Goal: Information Seeking & Learning: Check status

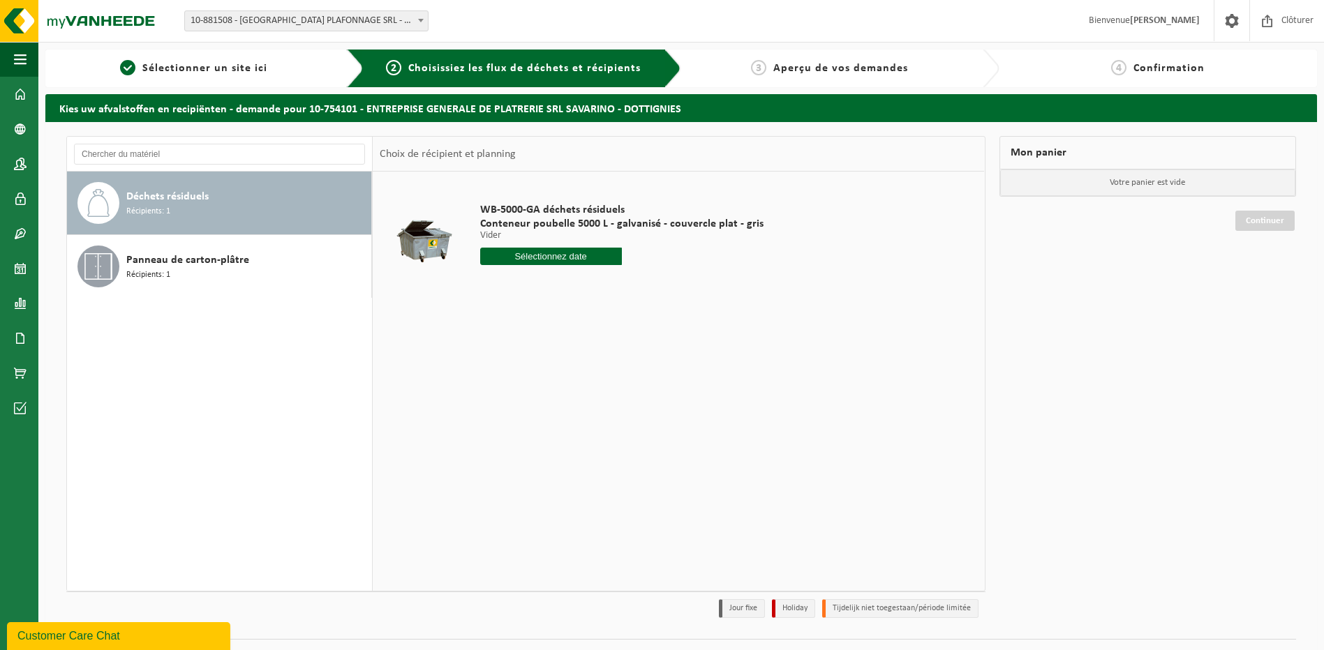
click at [130, 632] on div "Customer Care Chat" at bounding box center [118, 636] width 202 height 17
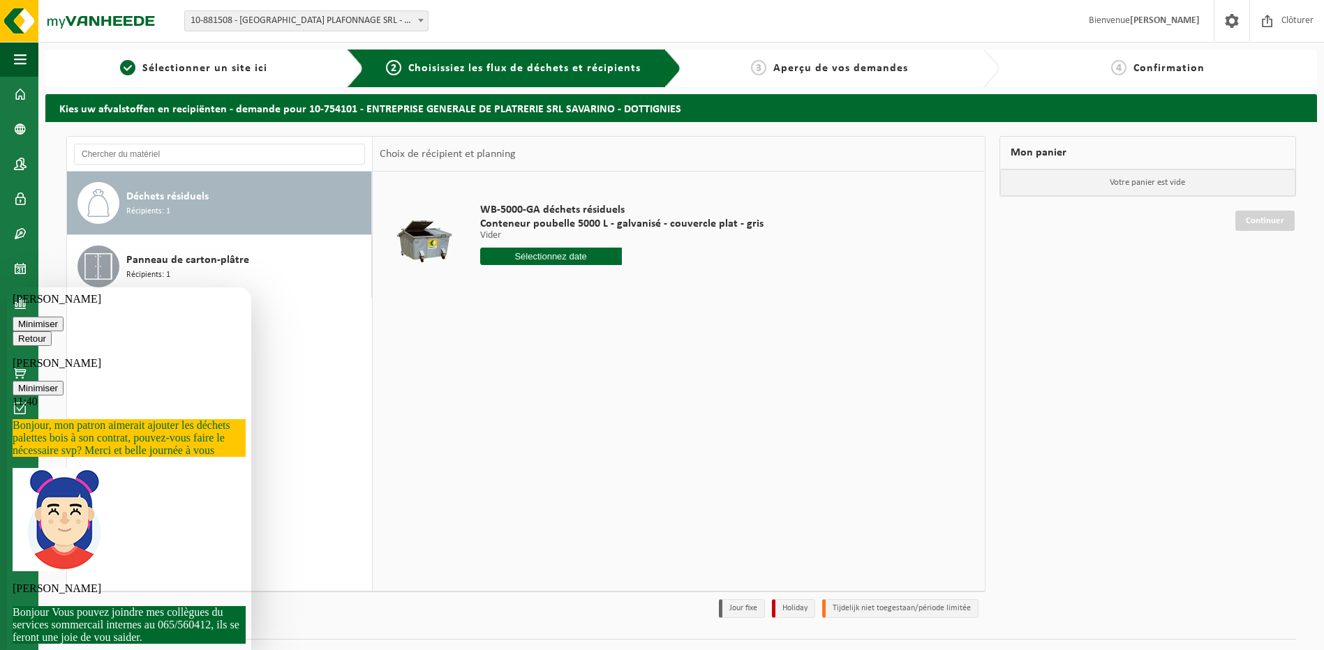
click at [18, 334] on icon "button" at bounding box center [18, 339] width 0 height 10
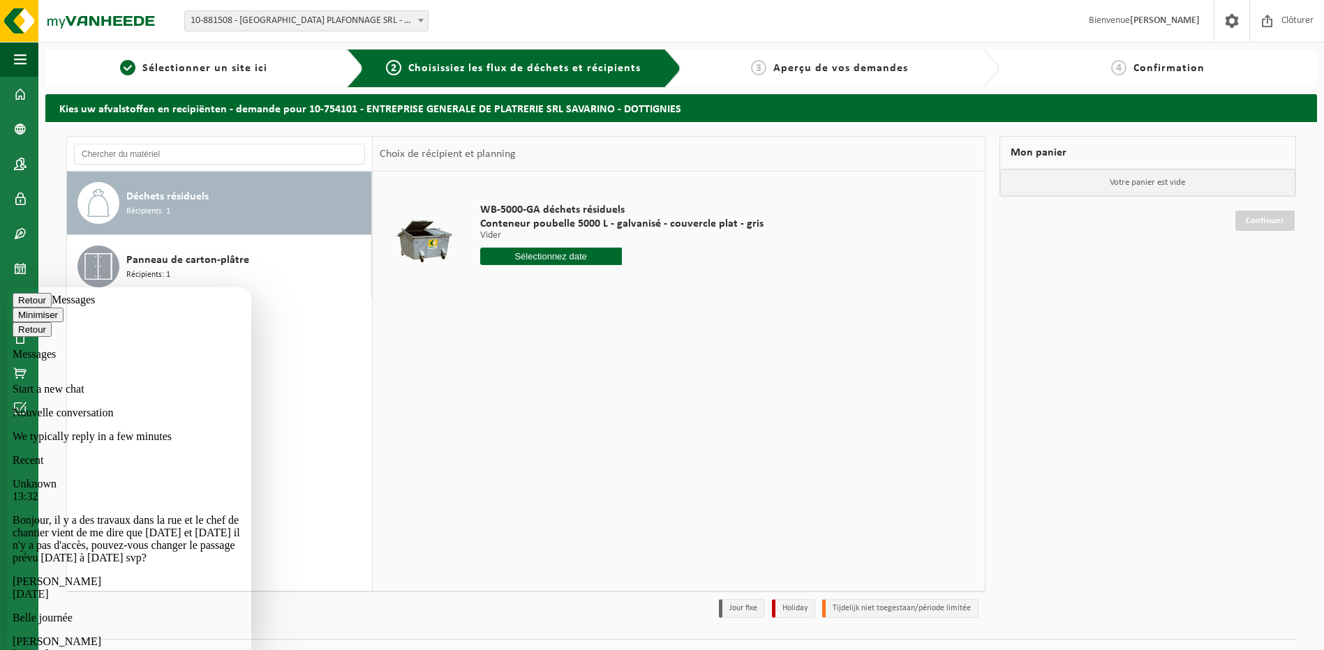
click at [26, 307] on button "Retour" at bounding box center [32, 300] width 39 height 15
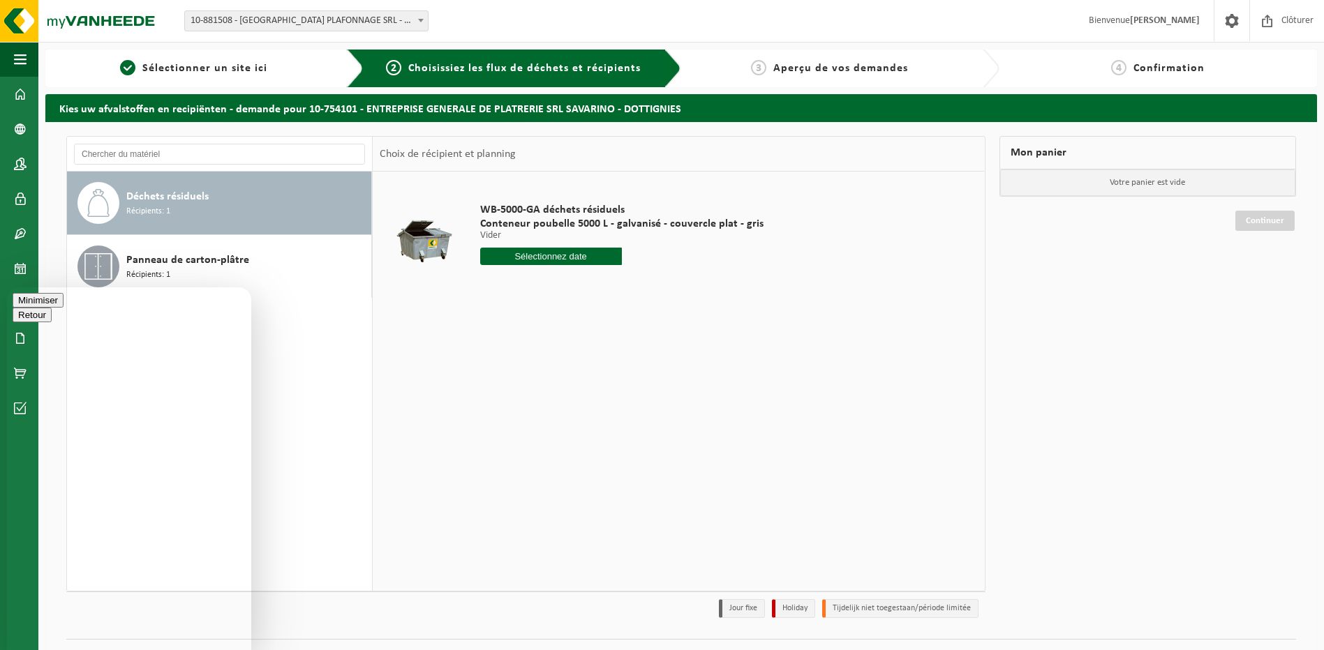
click at [26, 306] on div "Minimiser" at bounding box center [129, 300] width 233 height 15
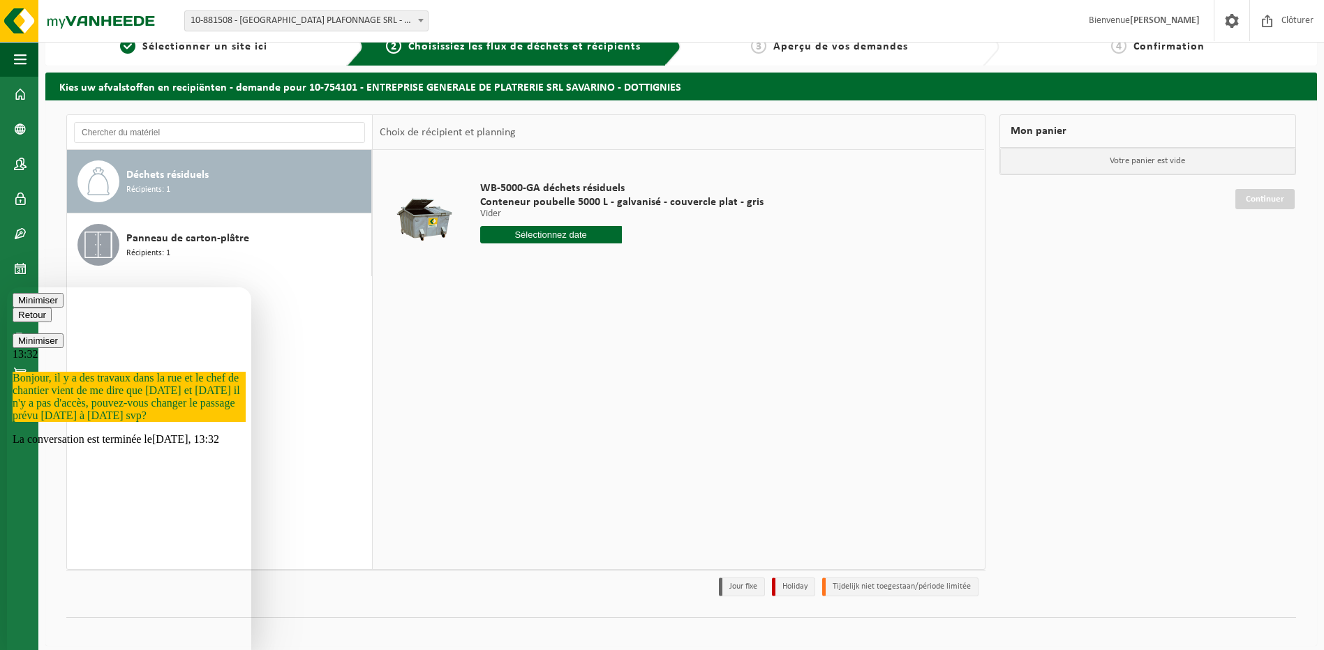
scroll to position [31, 0]
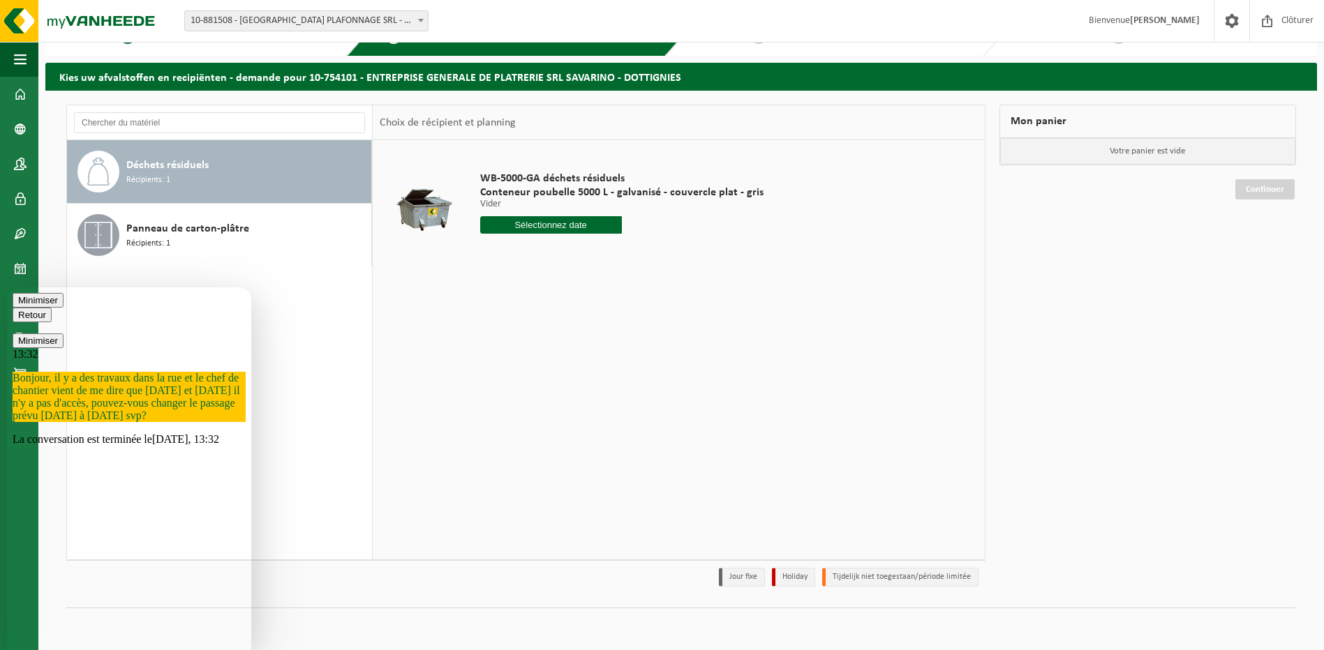
click at [154, 446] on p "La conversation est terminée le Today, 13:32" at bounding box center [129, 439] width 233 height 13
click at [53, 334] on button "Minimiser" at bounding box center [38, 341] width 51 height 15
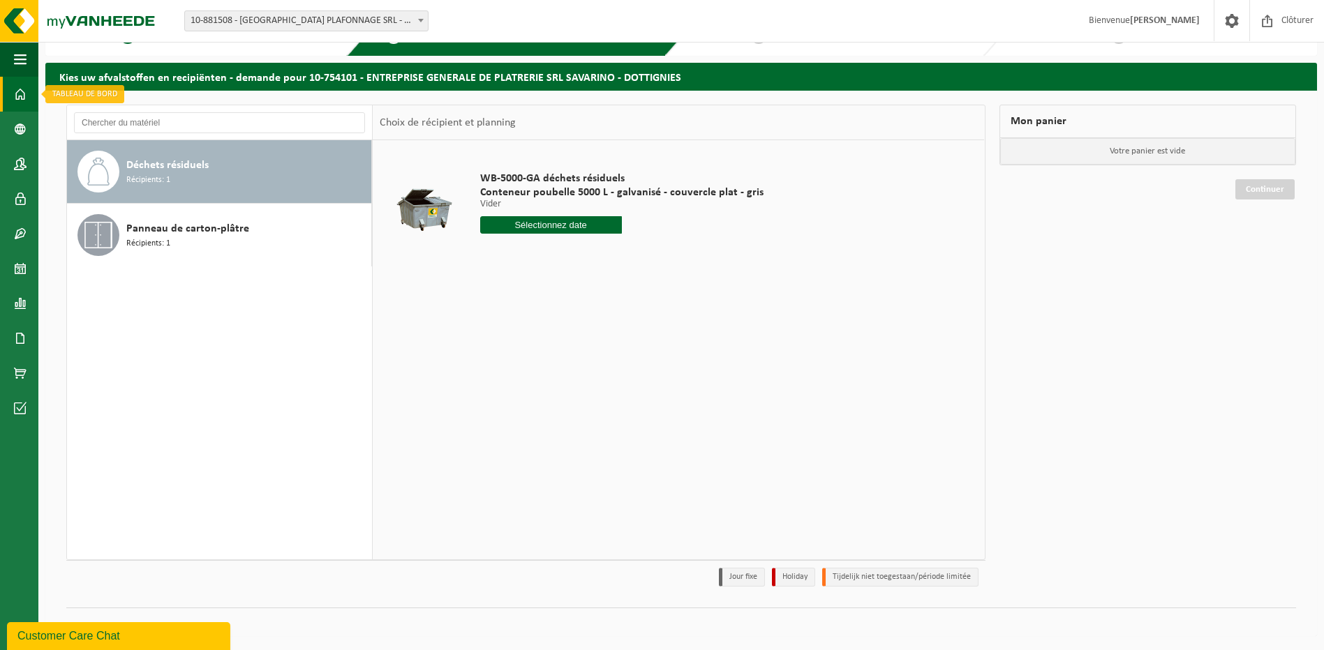
click at [17, 97] on span at bounding box center [20, 94] width 13 height 35
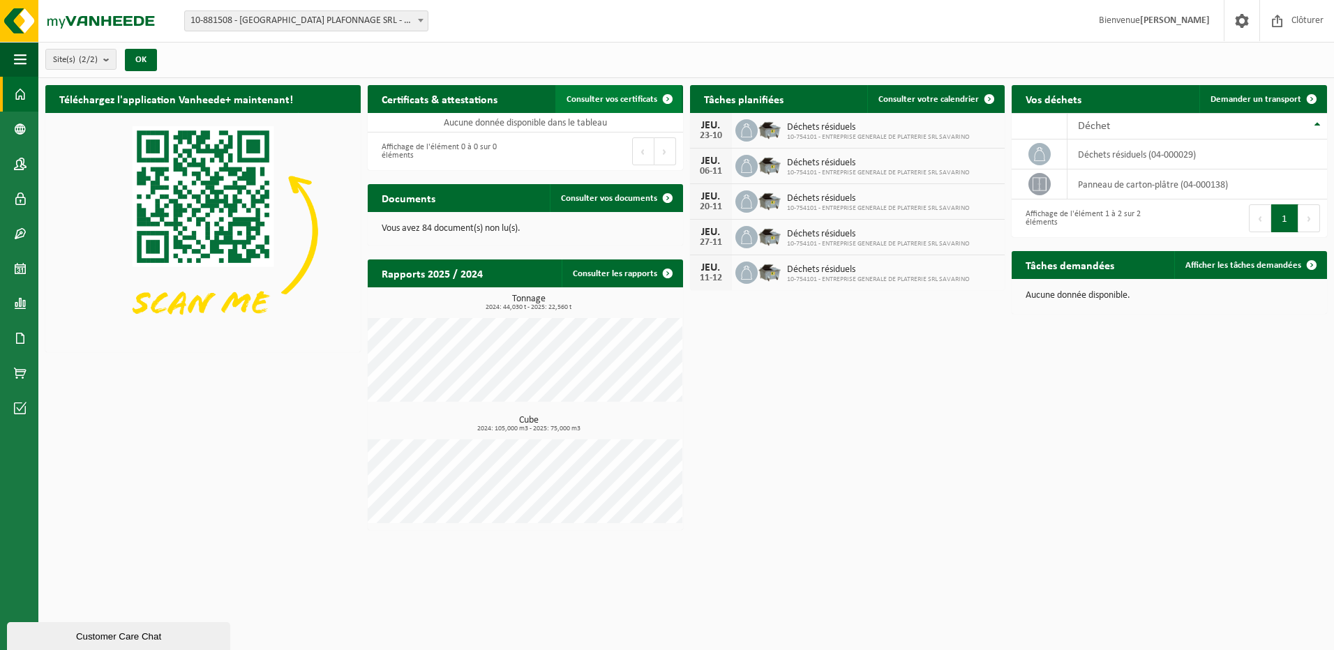
click at [608, 96] on span "Consulter vos certificats" at bounding box center [612, 99] width 91 height 9
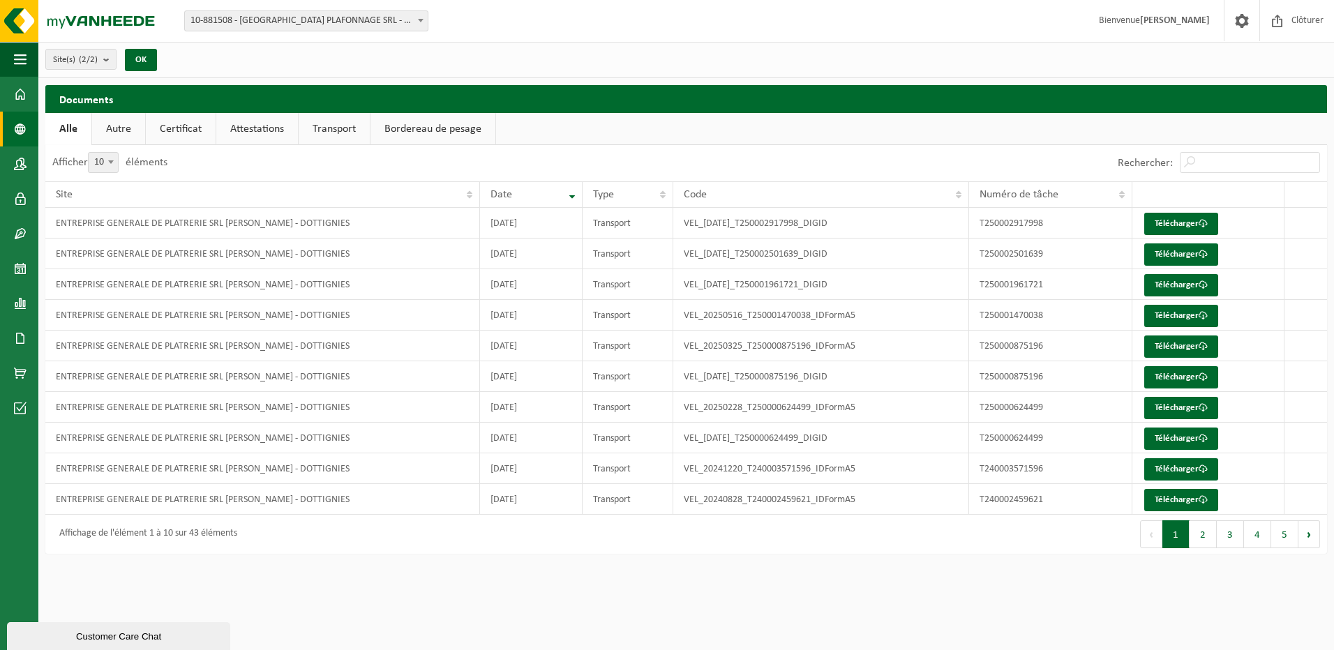
click at [17, 121] on span at bounding box center [20, 129] width 13 height 35
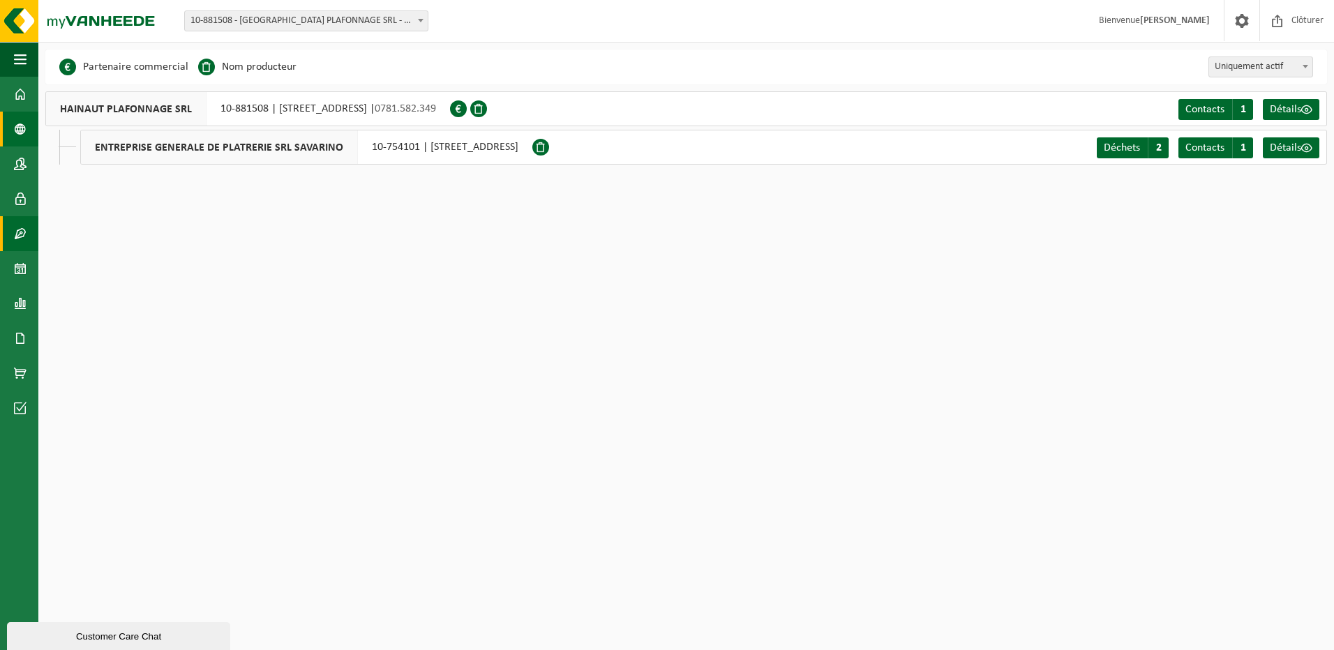
click at [20, 227] on span at bounding box center [20, 233] width 13 height 35
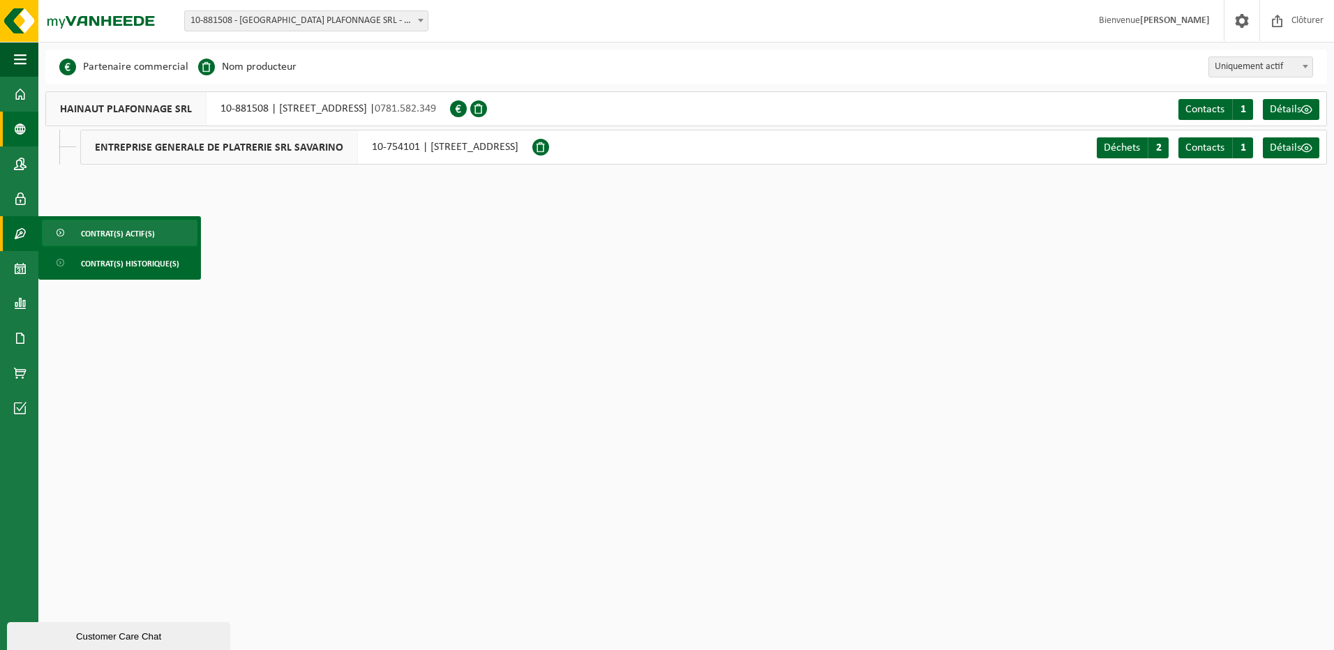
click at [138, 236] on span "Contrat(s) actif(s)" at bounding box center [118, 233] width 74 height 27
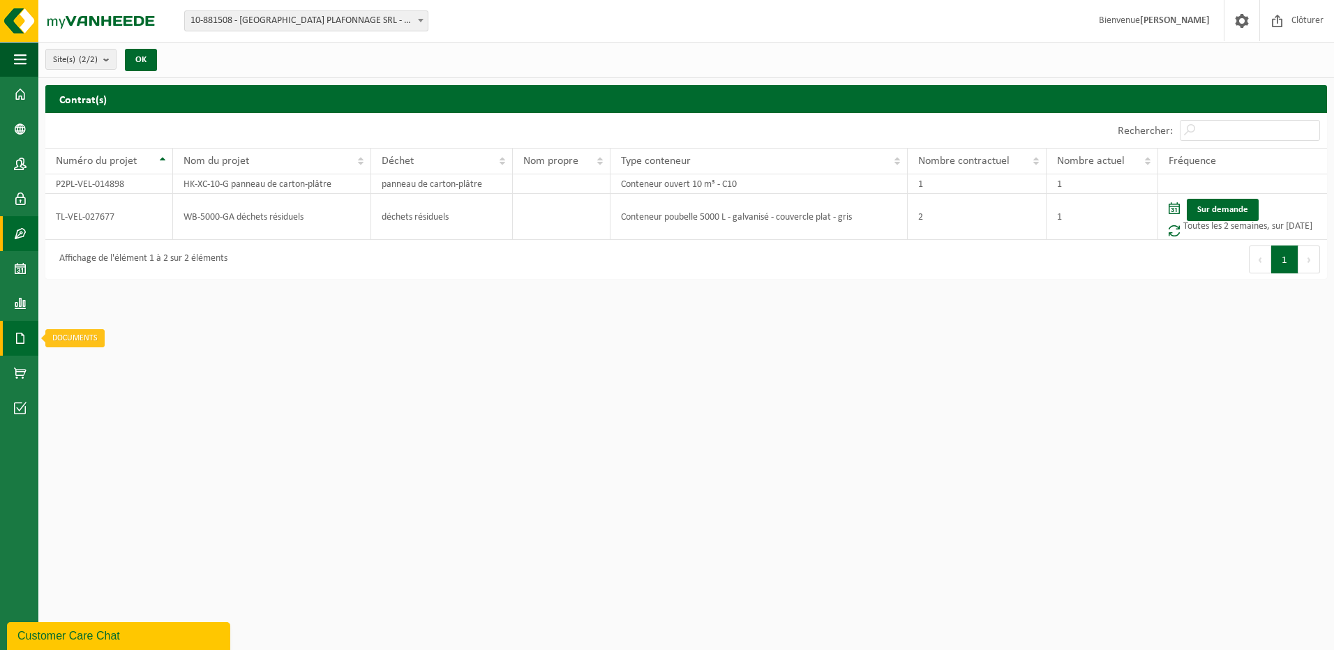
click at [13, 336] on link "Documents" at bounding box center [19, 338] width 38 height 35
click at [80, 366] on link "Documents" at bounding box center [93, 367] width 103 height 27
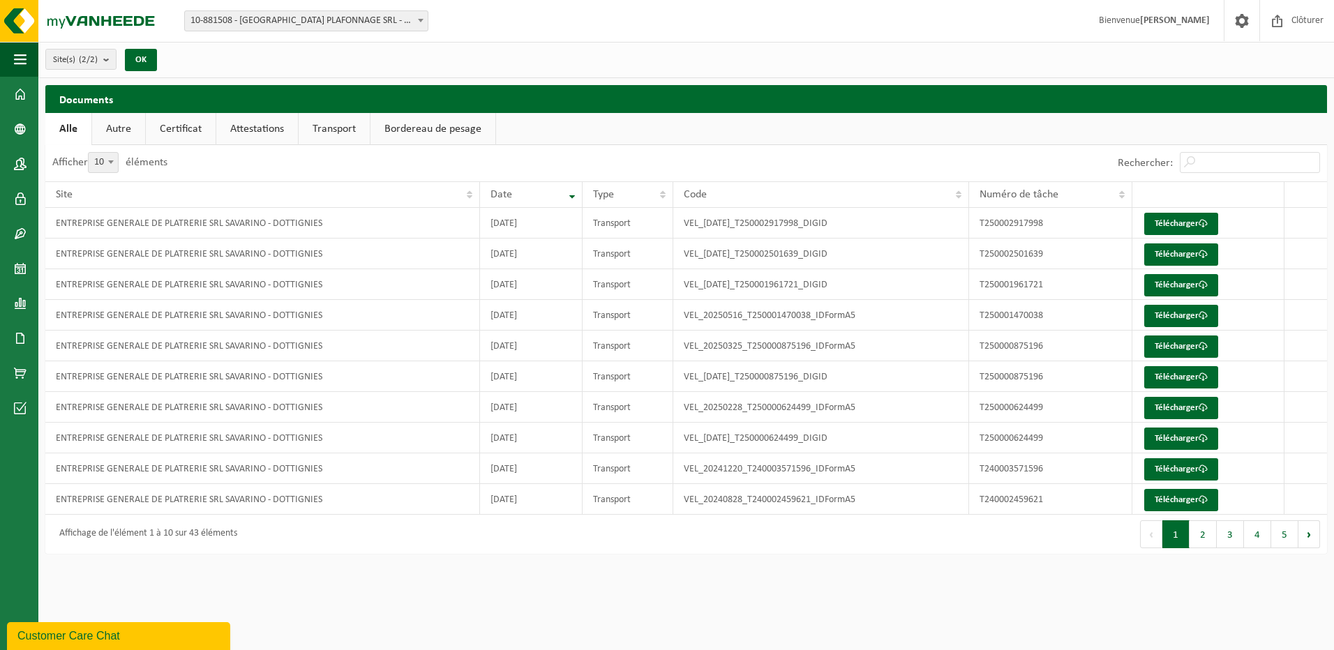
click at [154, 130] on link "Certificat" at bounding box center [181, 129] width 70 height 32
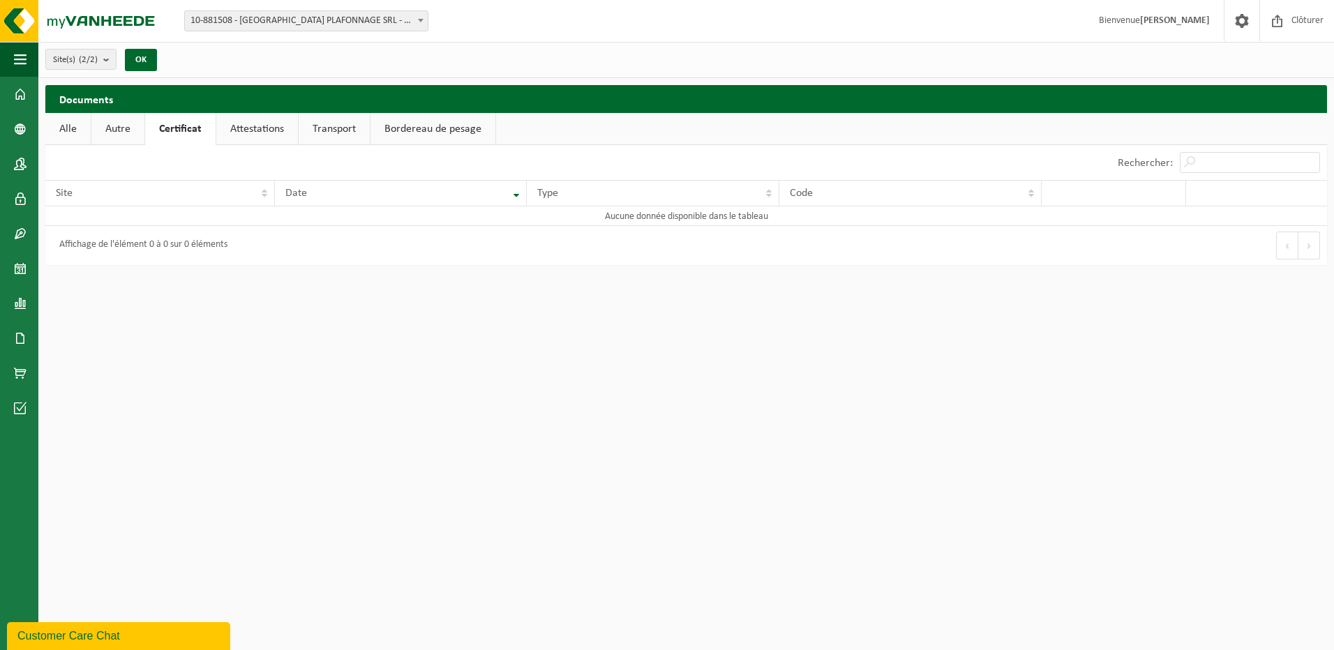
click at [135, 129] on link "Autre" at bounding box center [117, 129] width 53 height 32
click at [255, 127] on link "Attestations" at bounding box center [259, 129] width 82 height 32
click at [356, 134] on link "Transport" at bounding box center [336, 129] width 71 height 32
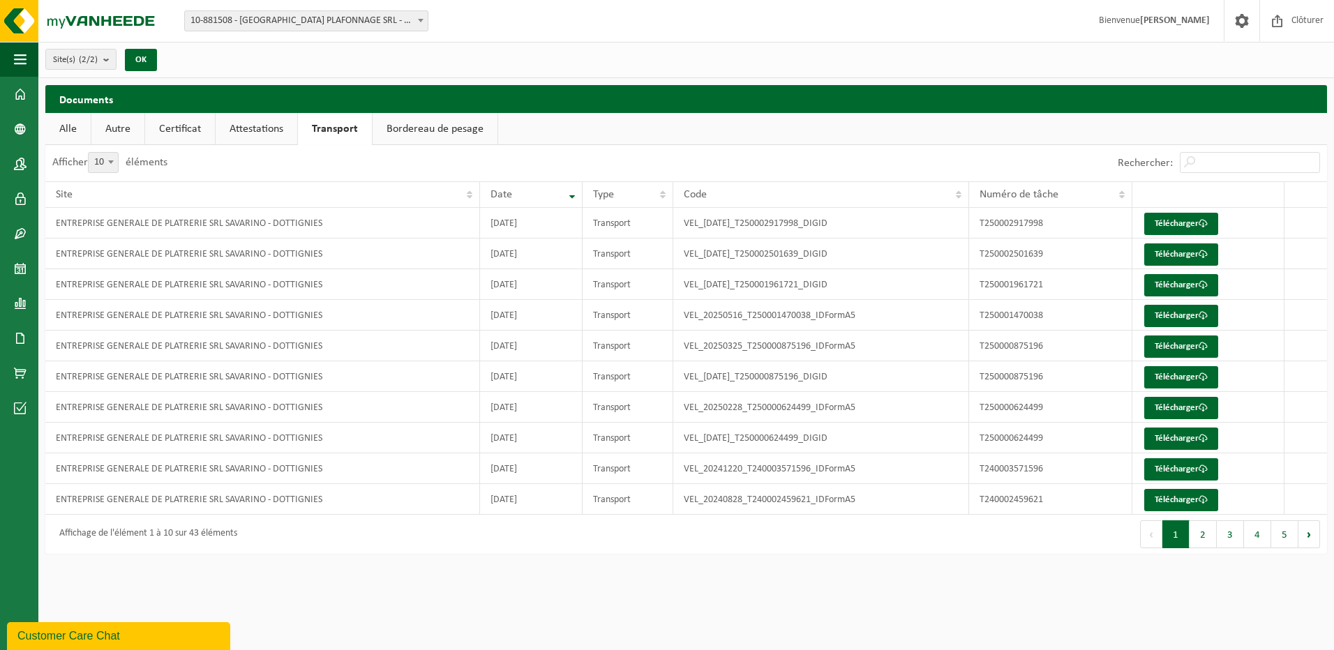
click at [455, 126] on link "Bordereau de pesage" at bounding box center [435, 129] width 125 height 32
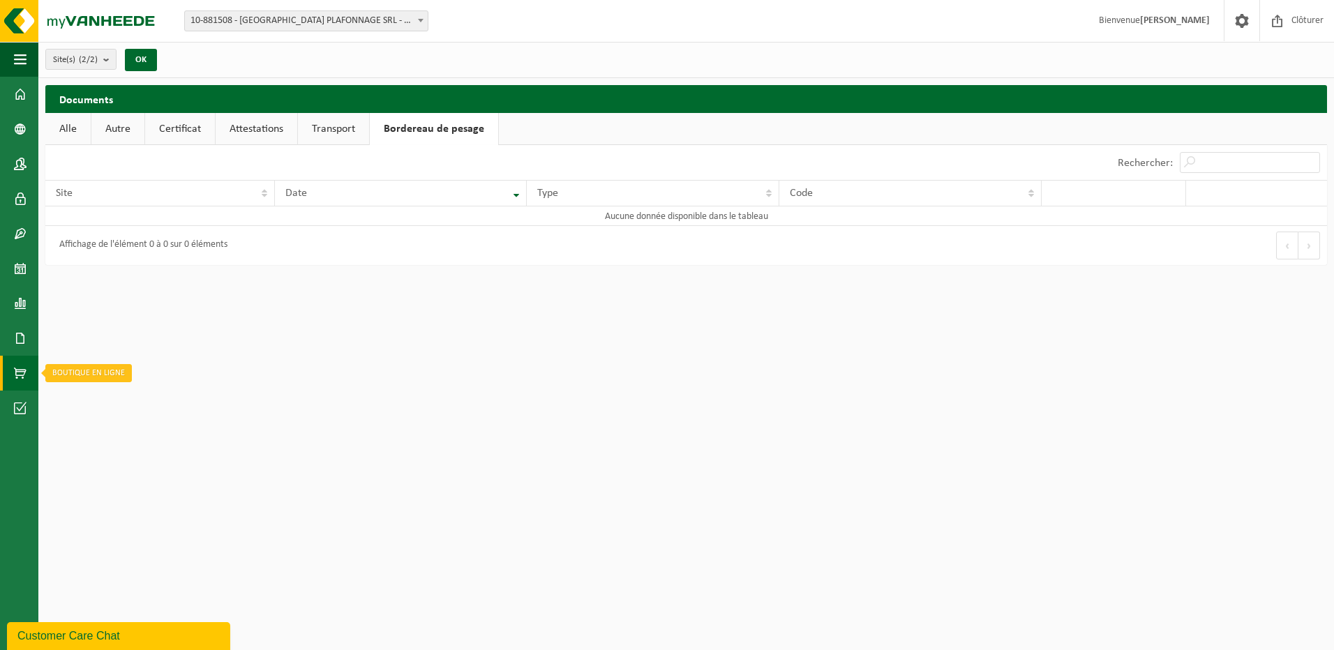
click at [18, 378] on span at bounding box center [20, 373] width 13 height 35
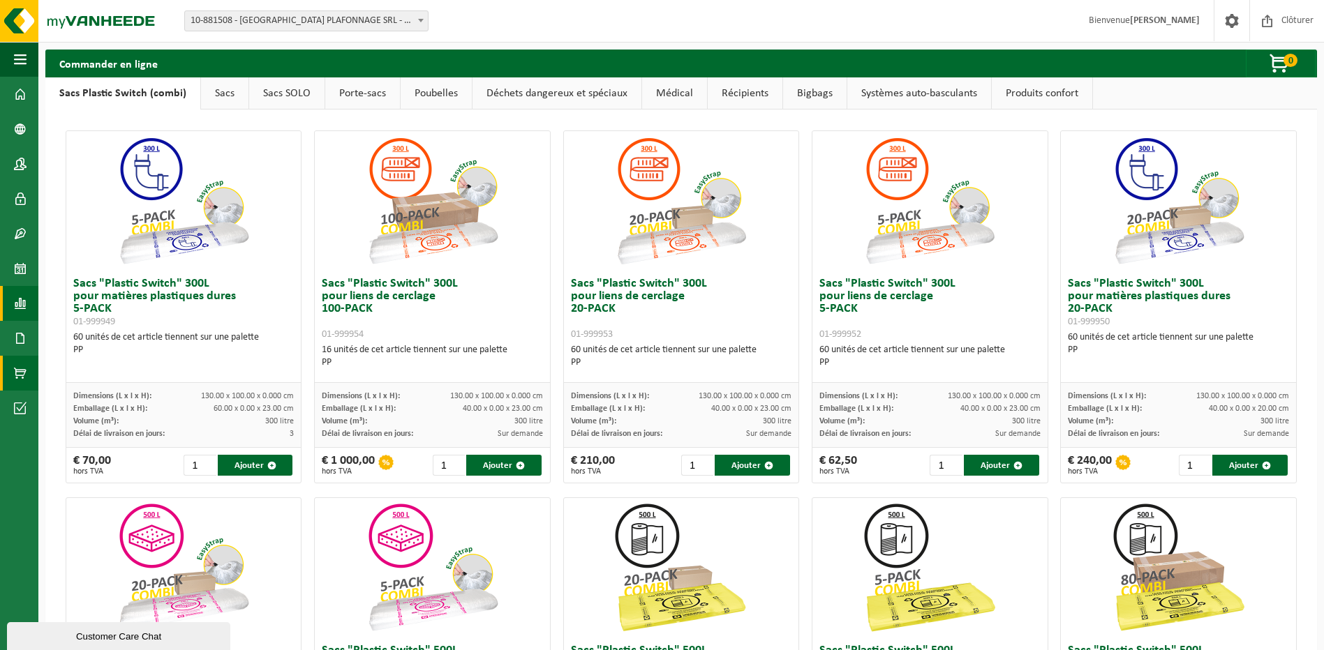
click at [20, 311] on span at bounding box center [20, 303] width 13 height 35
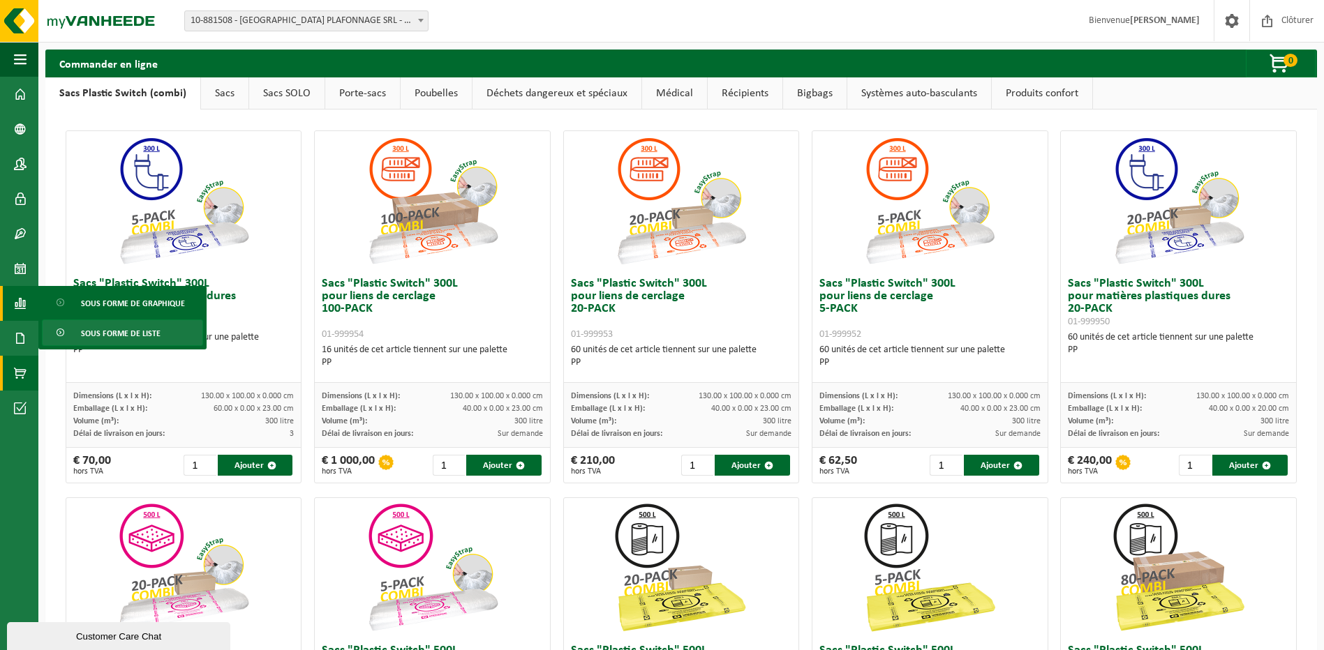
click at [82, 331] on span "Sous forme de liste" at bounding box center [121, 333] width 80 height 27
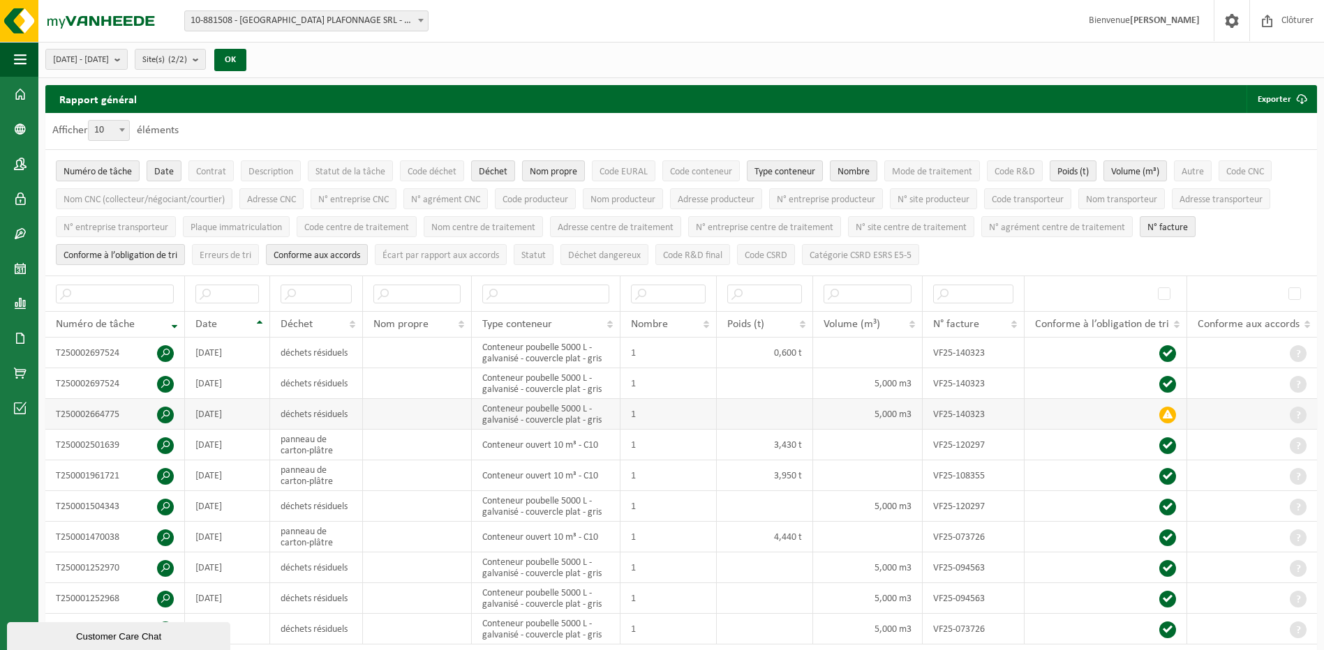
click at [1175, 408] on span at bounding box center [1167, 415] width 17 height 17
click at [147, 634] on div "Customer Care Chat" at bounding box center [118, 636] width 202 height 10
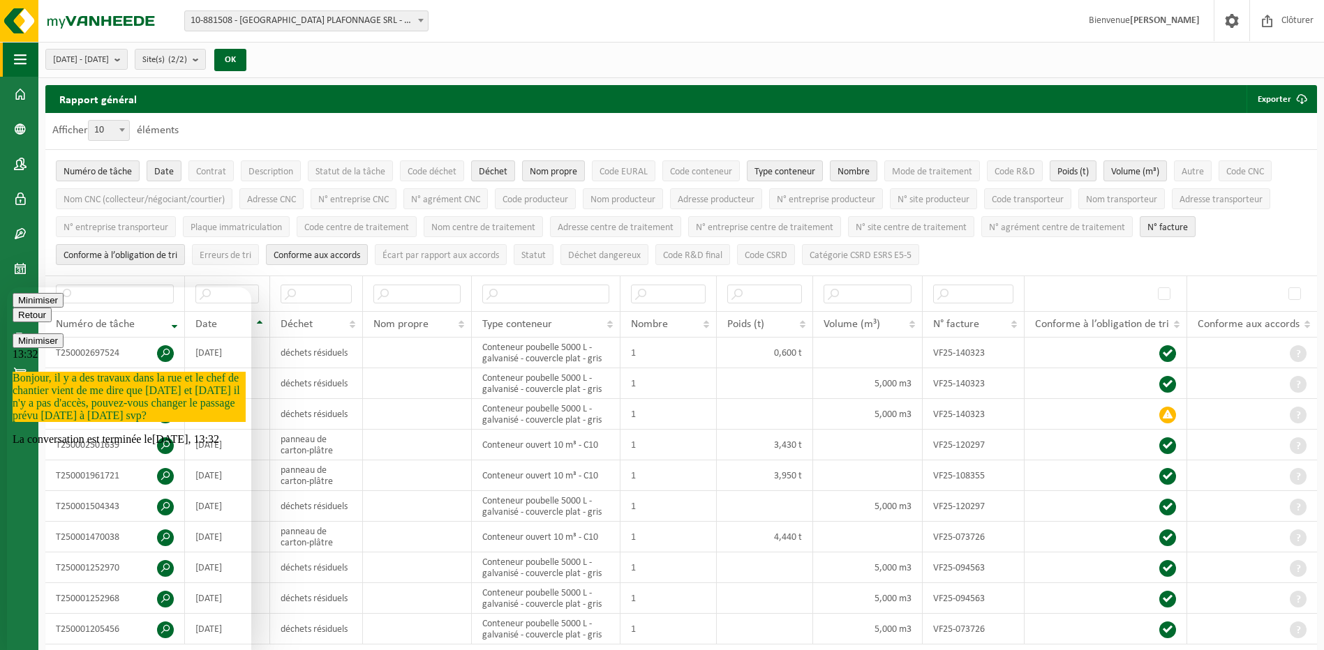
click at [24, 54] on span "button" at bounding box center [20, 59] width 13 height 35
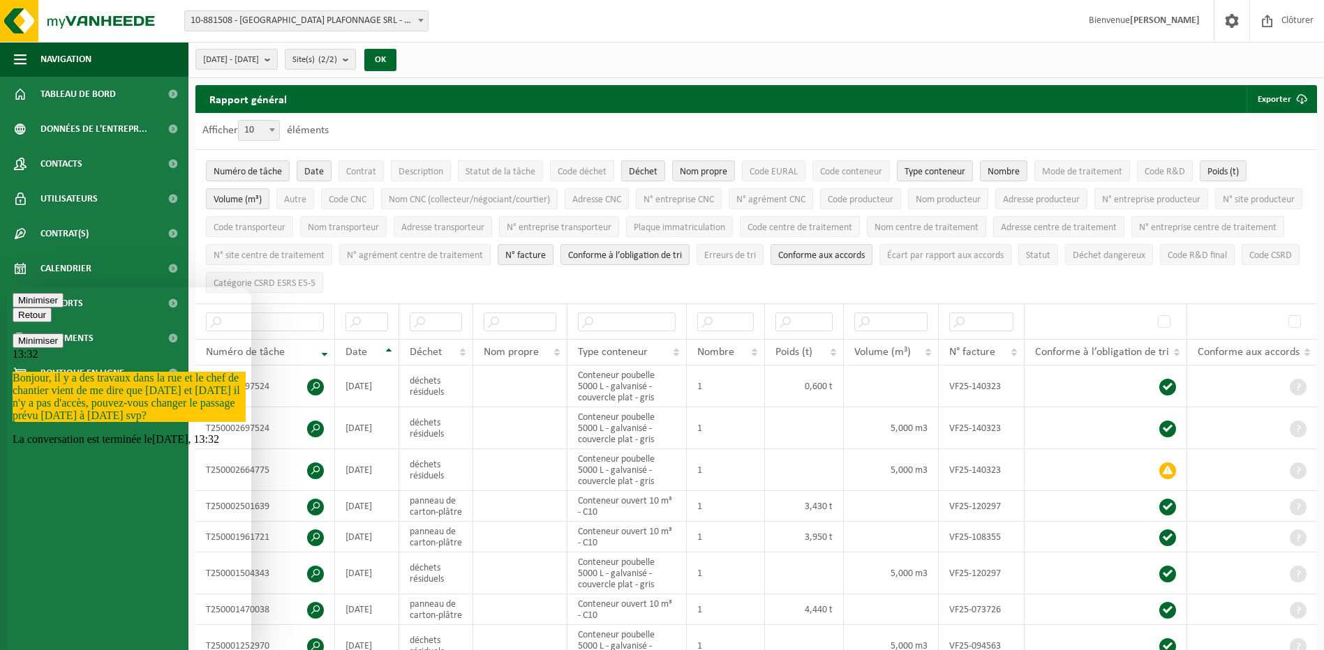
click at [331, 24] on span "10-881508 - [GEOGRAPHIC_DATA] PLAFONNAGE SRL - DOTTIGNIES" at bounding box center [306, 21] width 243 height 20
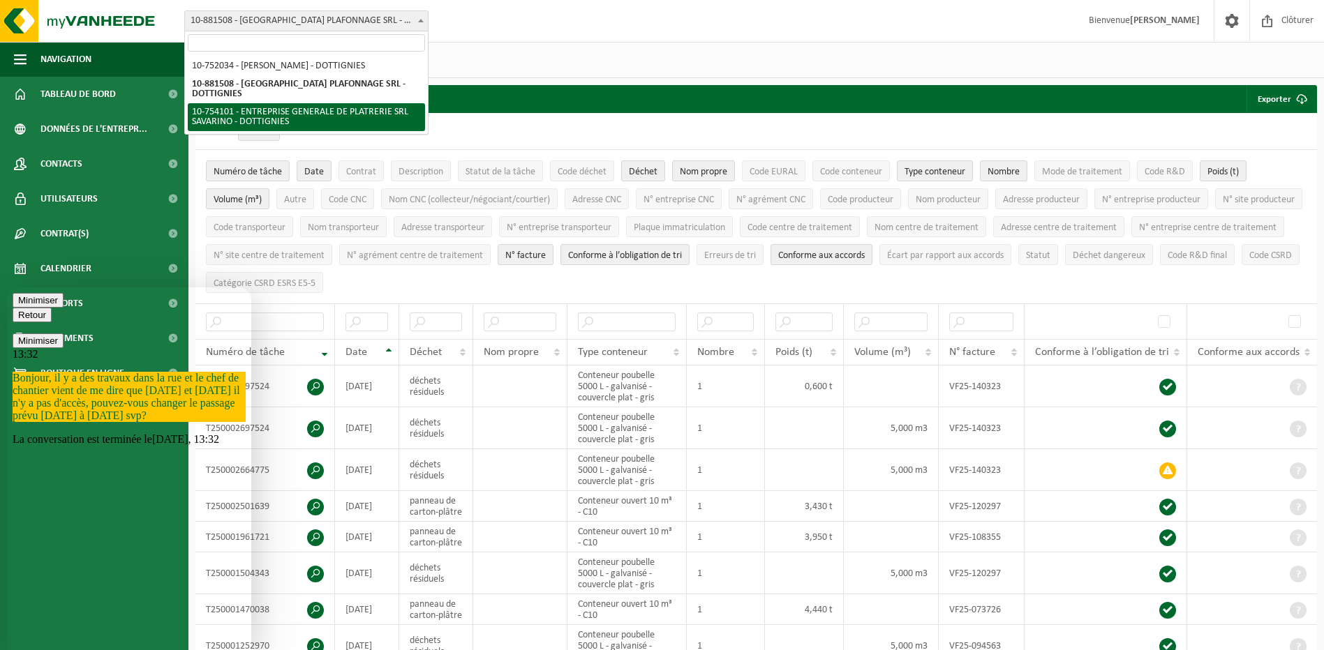
select select "28051"
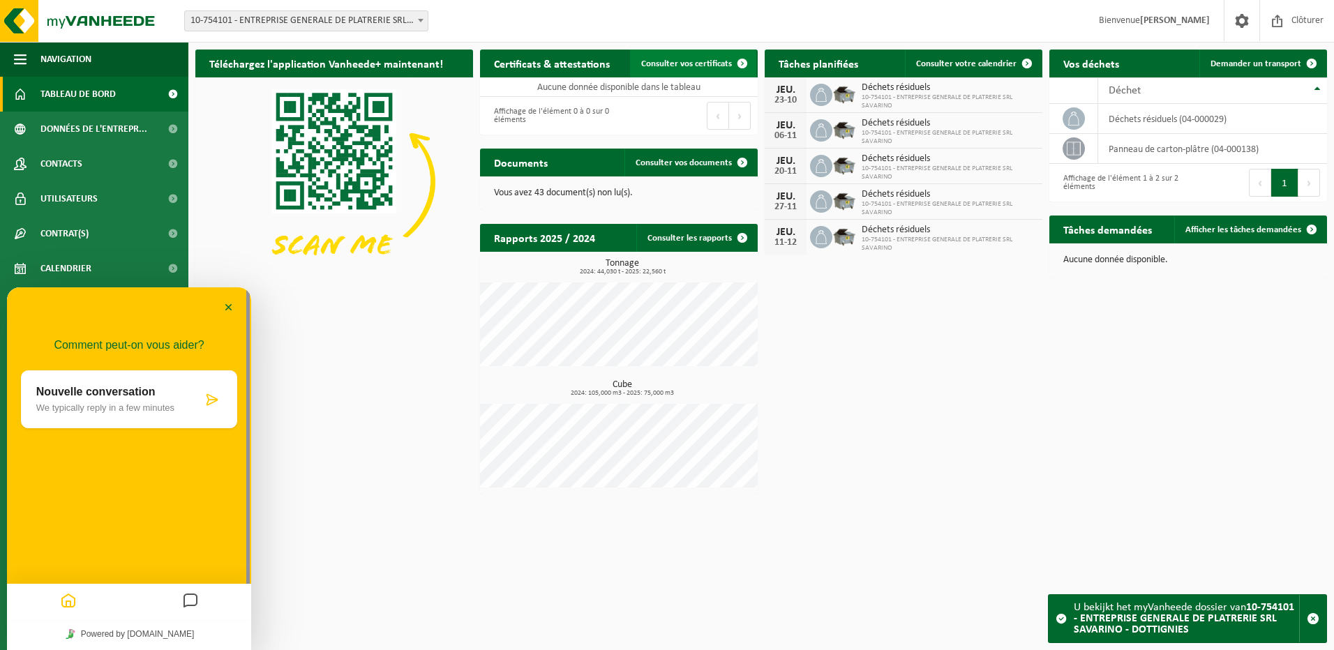
click at [682, 64] on span "Consulter vos certificats" at bounding box center [686, 63] width 91 height 9
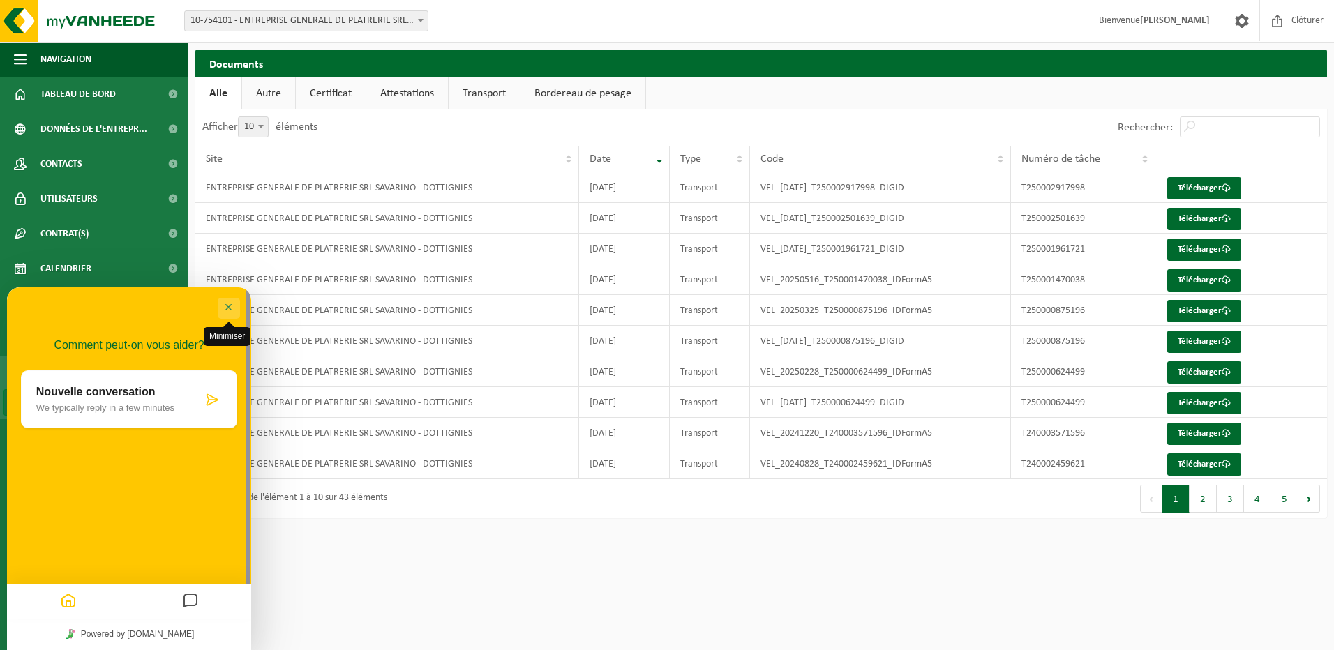
click at [223, 306] on button "Minimiser" at bounding box center [229, 308] width 22 height 21
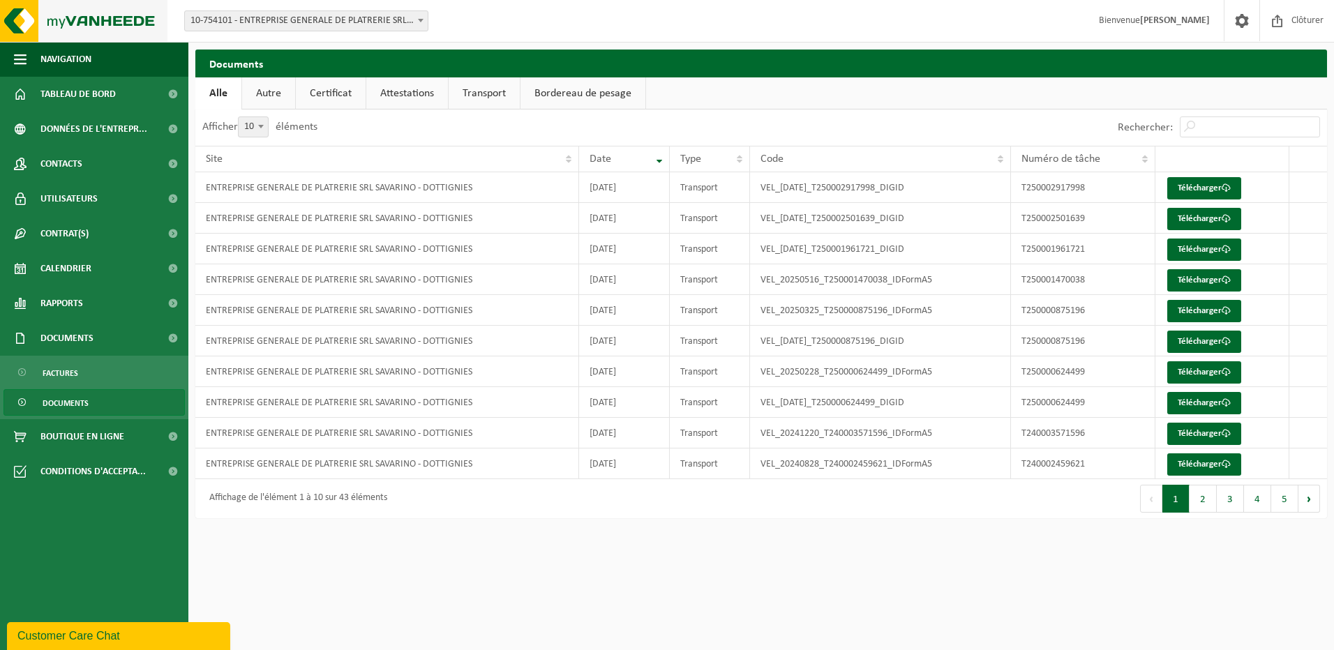
click at [15, 20] on img at bounding box center [83, 21] width 167 height 42
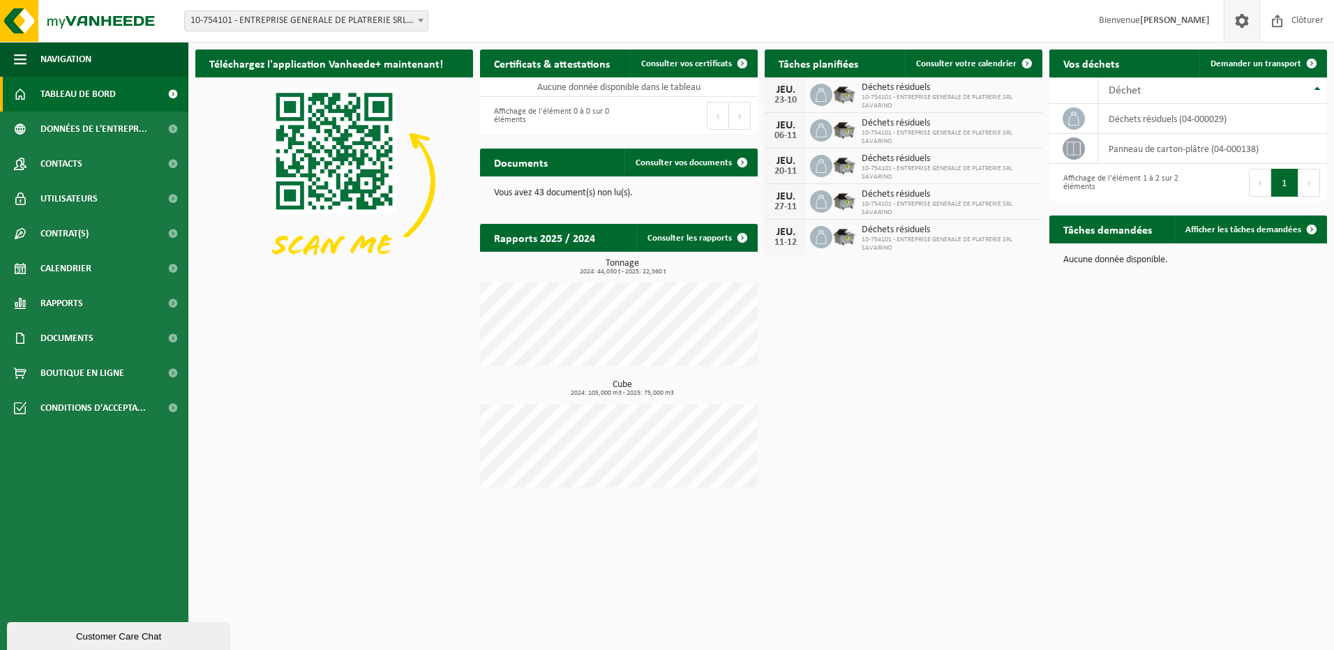
click at [1229, 24] on link at bounding box center [1242, 20] width 36 height 41
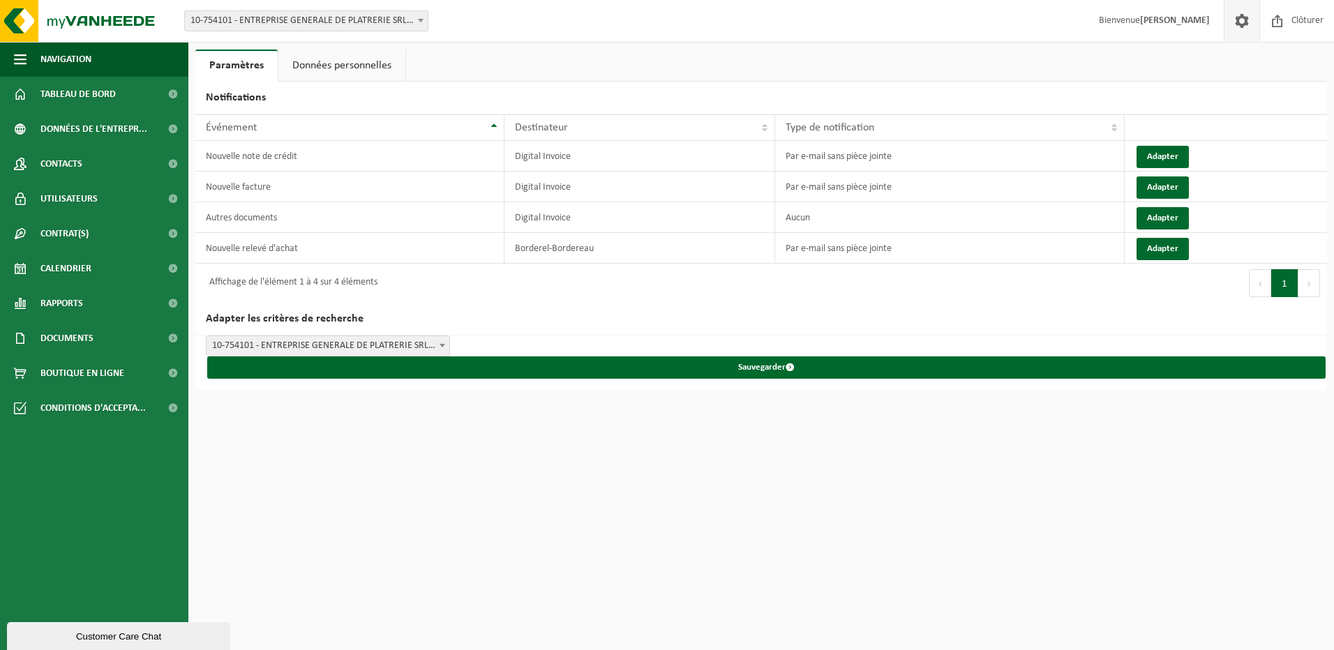
click at [317, 15] on span "10-754101 - ENTREPRISE GENERALE DE PLATRERIE SRL SAVARINO - DOTTIGNIES" at bounding box center [306, 21] width 243 height 20
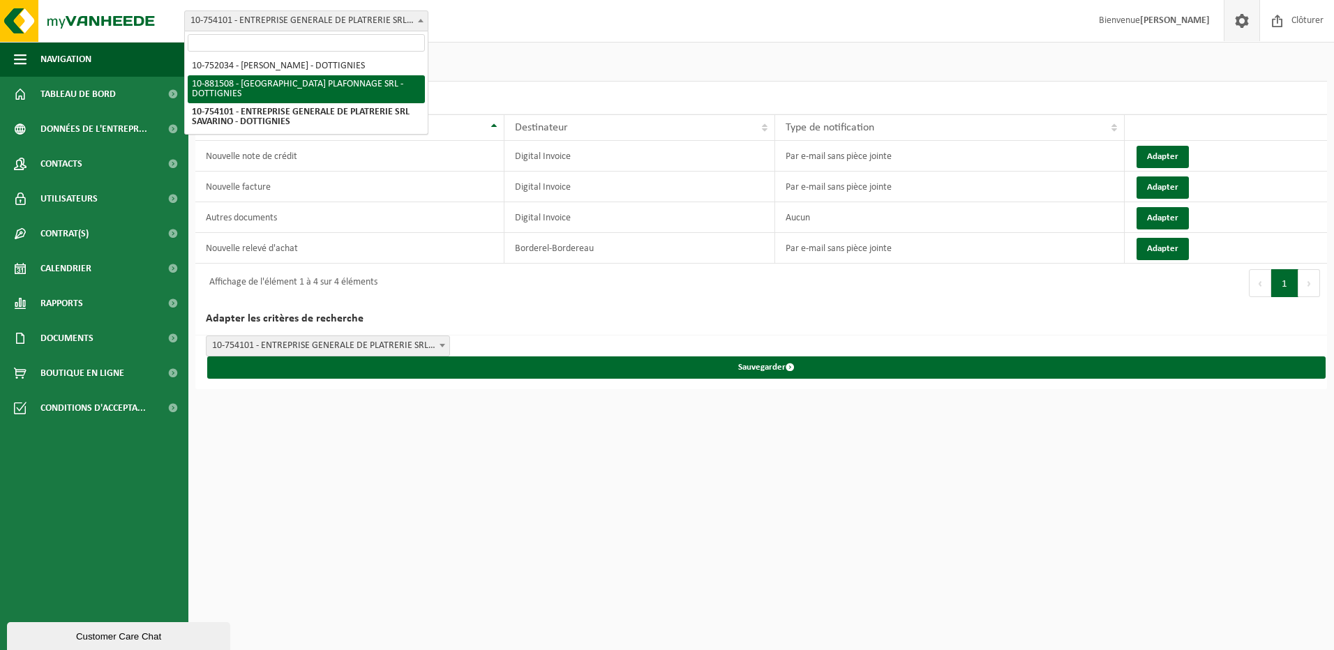
select select "110556"
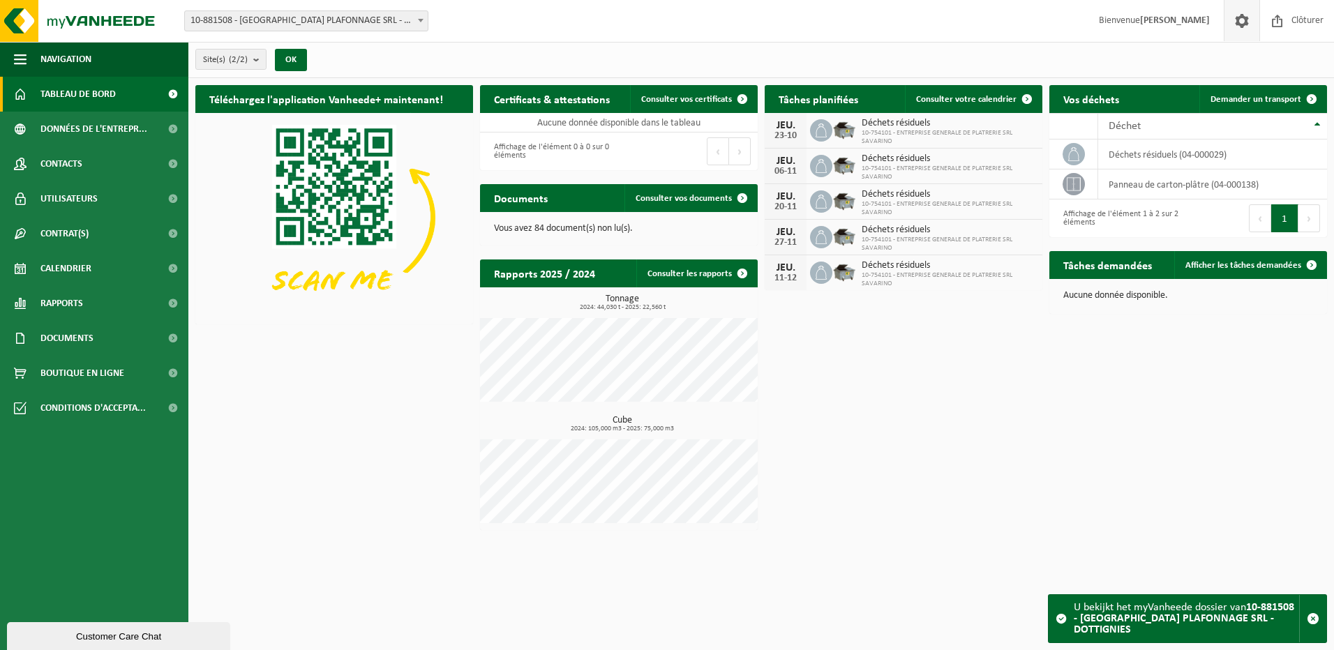
click at [1245, 27] on span at bounding box center [1242, 20] width 21 height 41
